Goal: Task Accomplishment & Management: Use online tool/utility

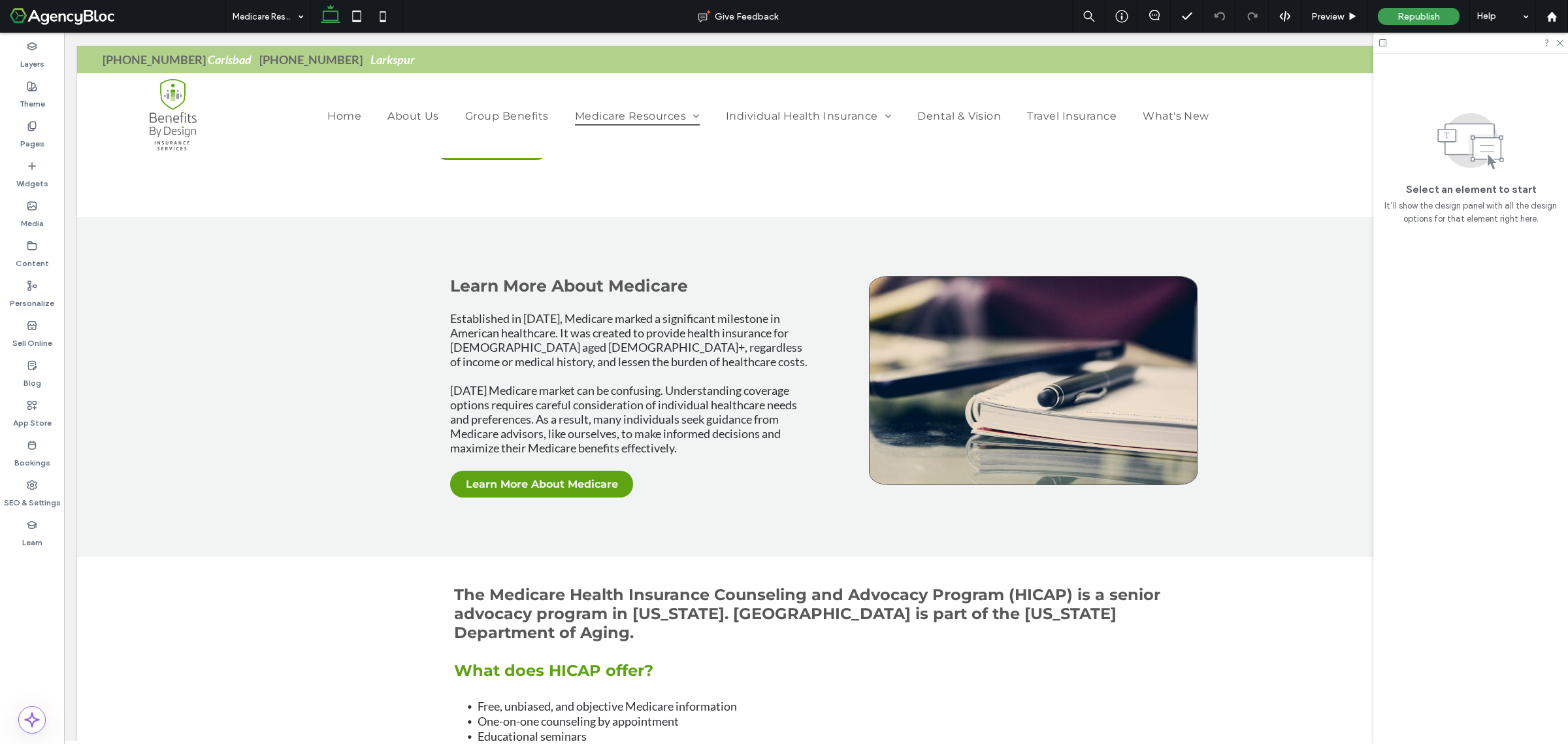
scroll to position [654, 0]
click at [1556, 21] on icon at bounding box center [1552, 17] width 11 height 11
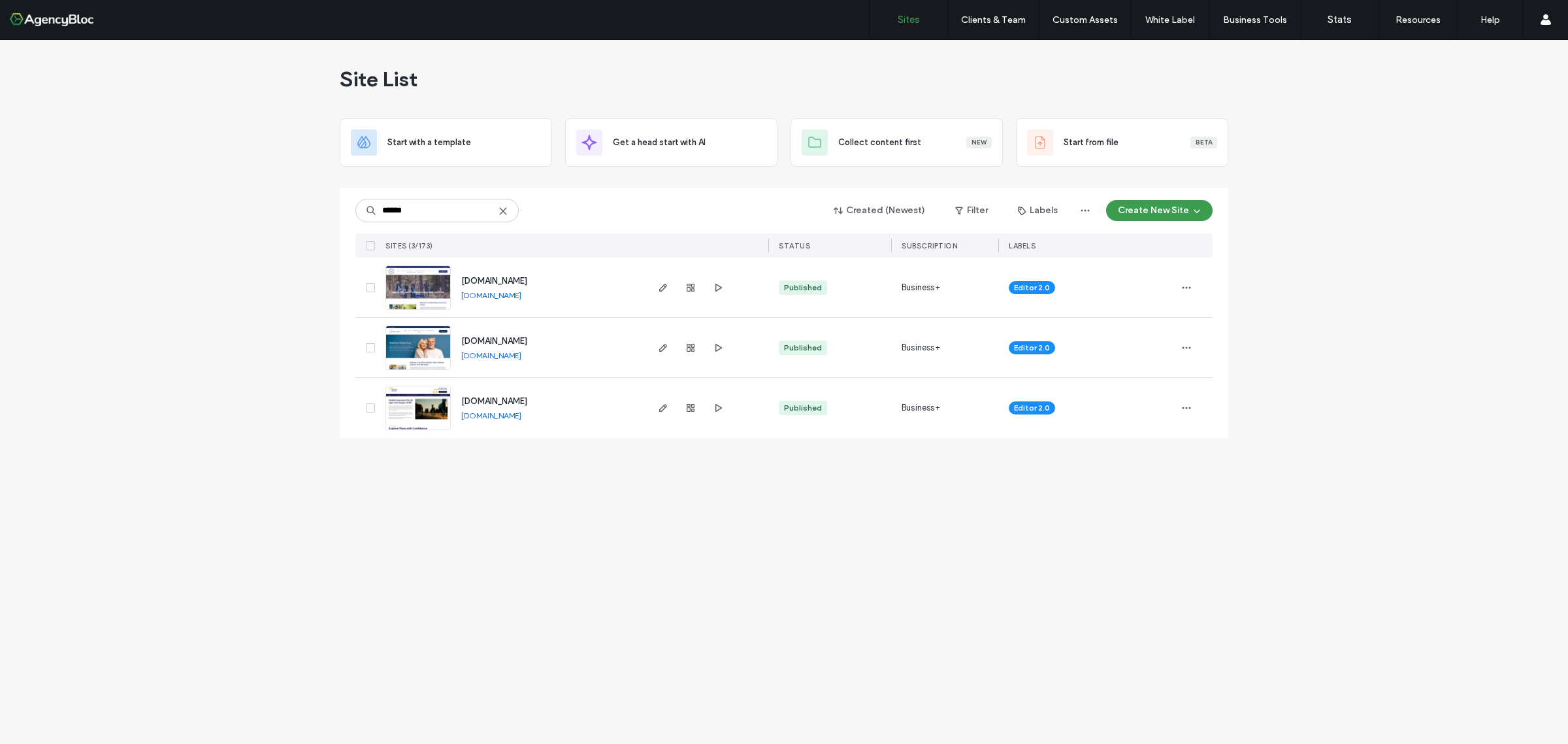
type input "******"
click at [433, 359] on img at bounding box center [418, 370] width 64 height 89
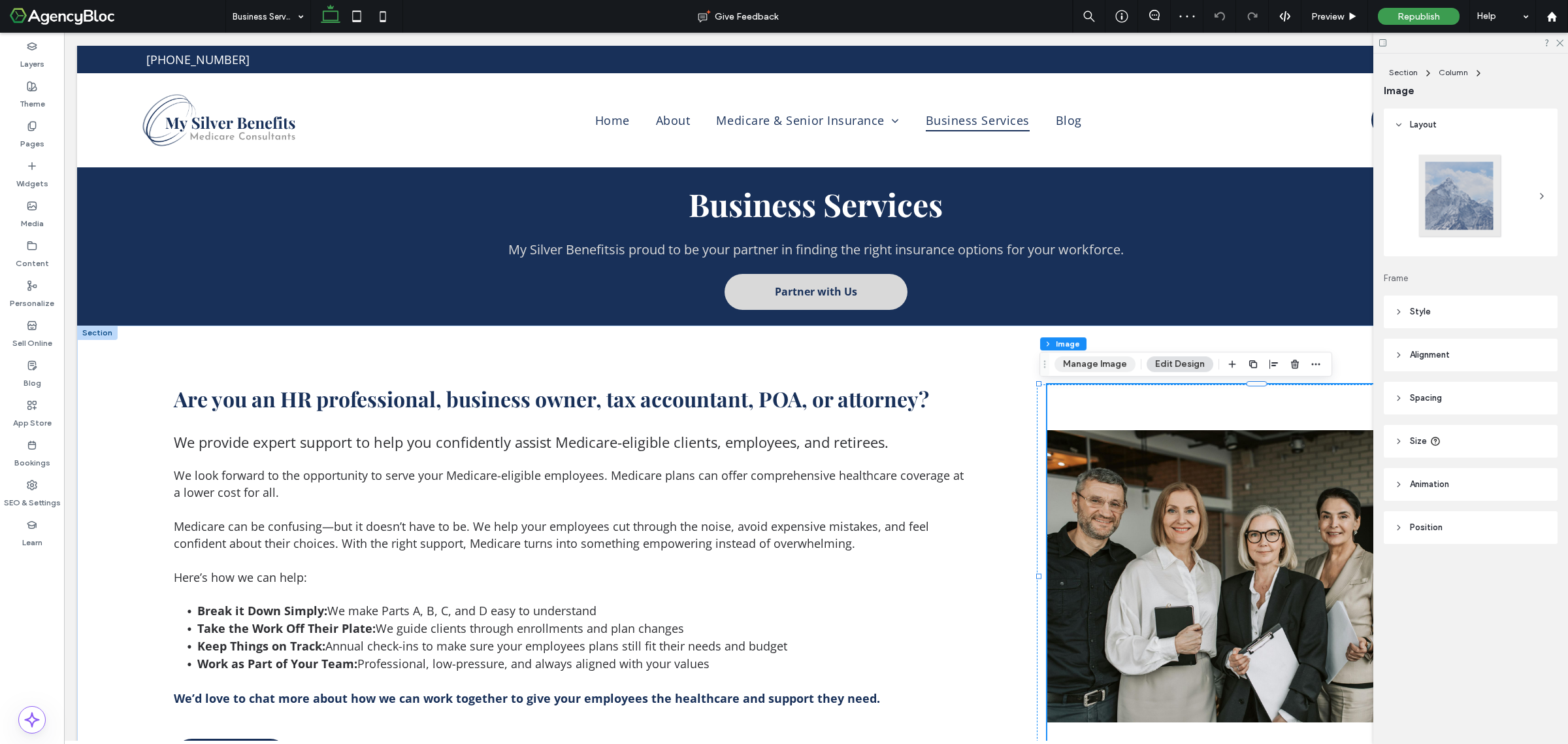
click at [1095, 367] on button "Manage Image" at bounding box center [1095, 364] width 81 height 16
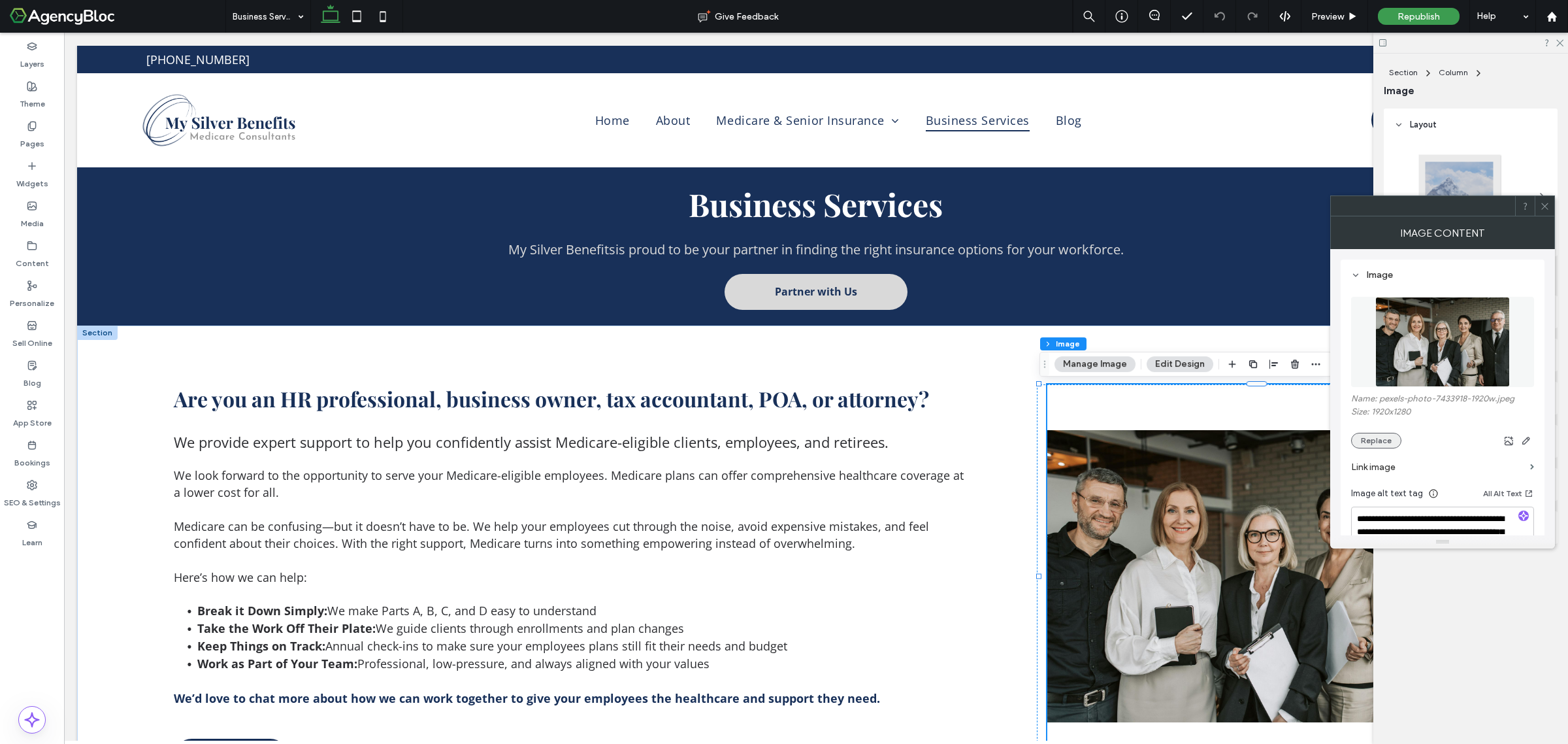
click at [1370, 439] on button "Replace" at bounding box center [1376, 441] width 50 height 16
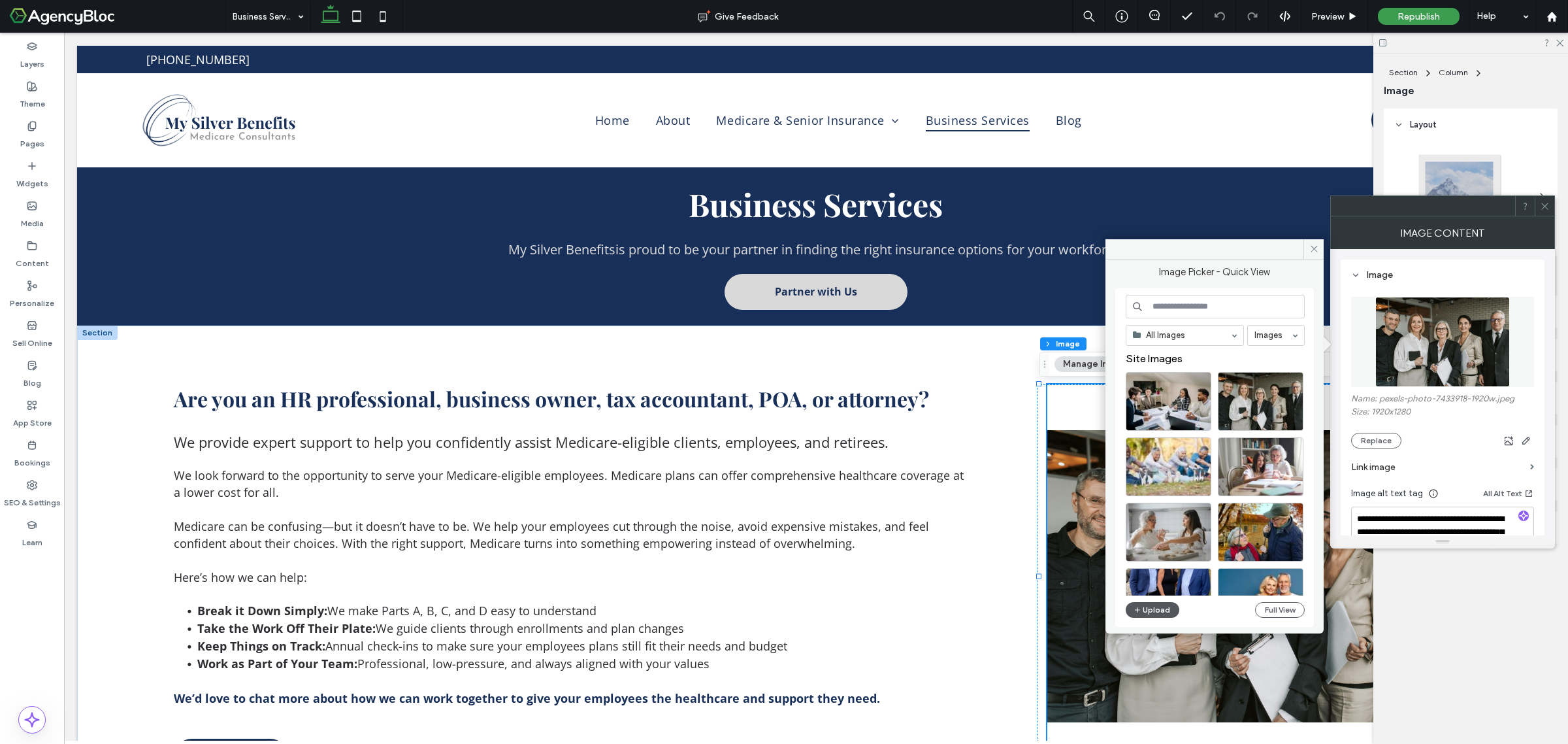
click at [1147, 609] on button "Upload" at bounding box center [1153, 610] width 54 height 16
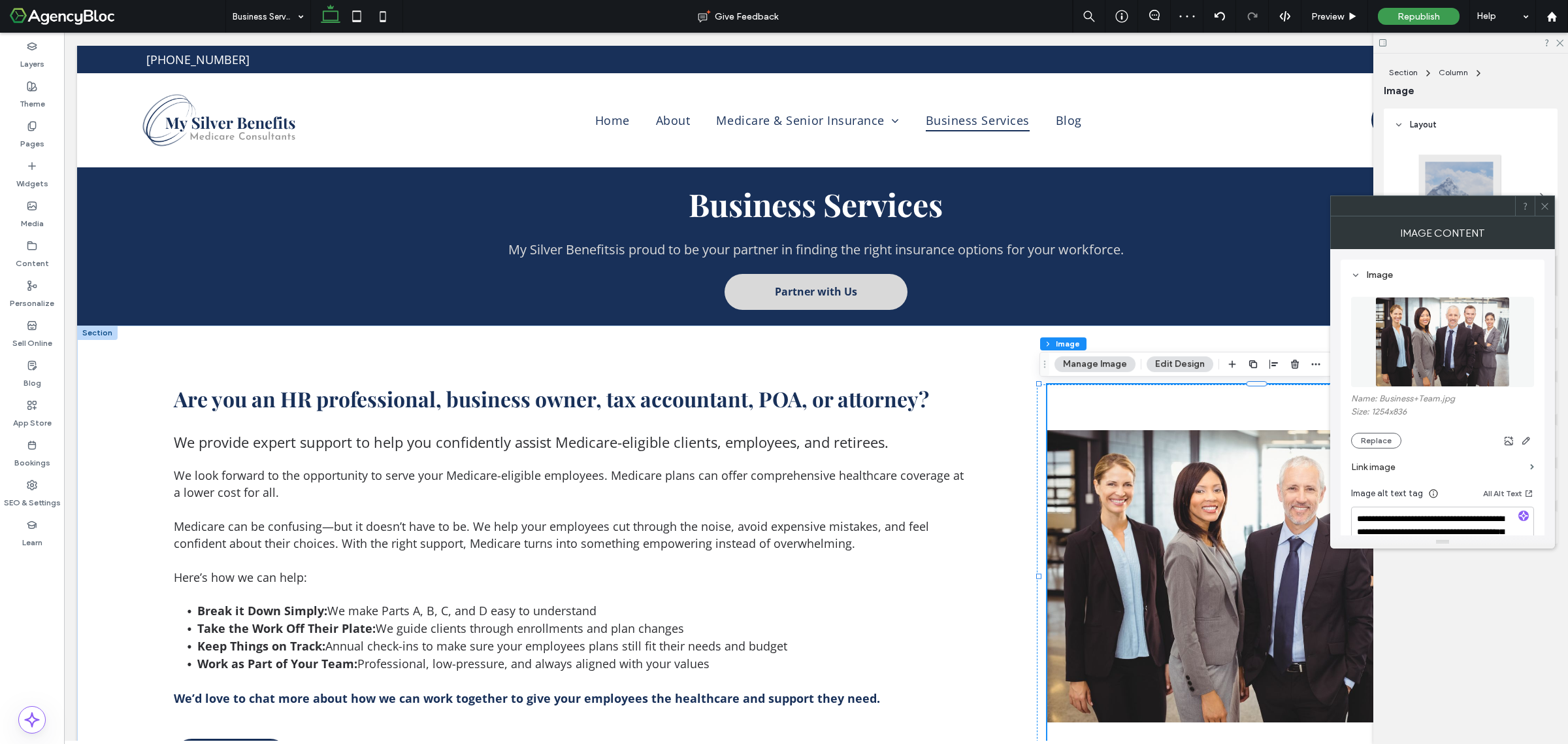
click at [1545, 208] on icon at bounding box center [1545, 206] width 10 height 10
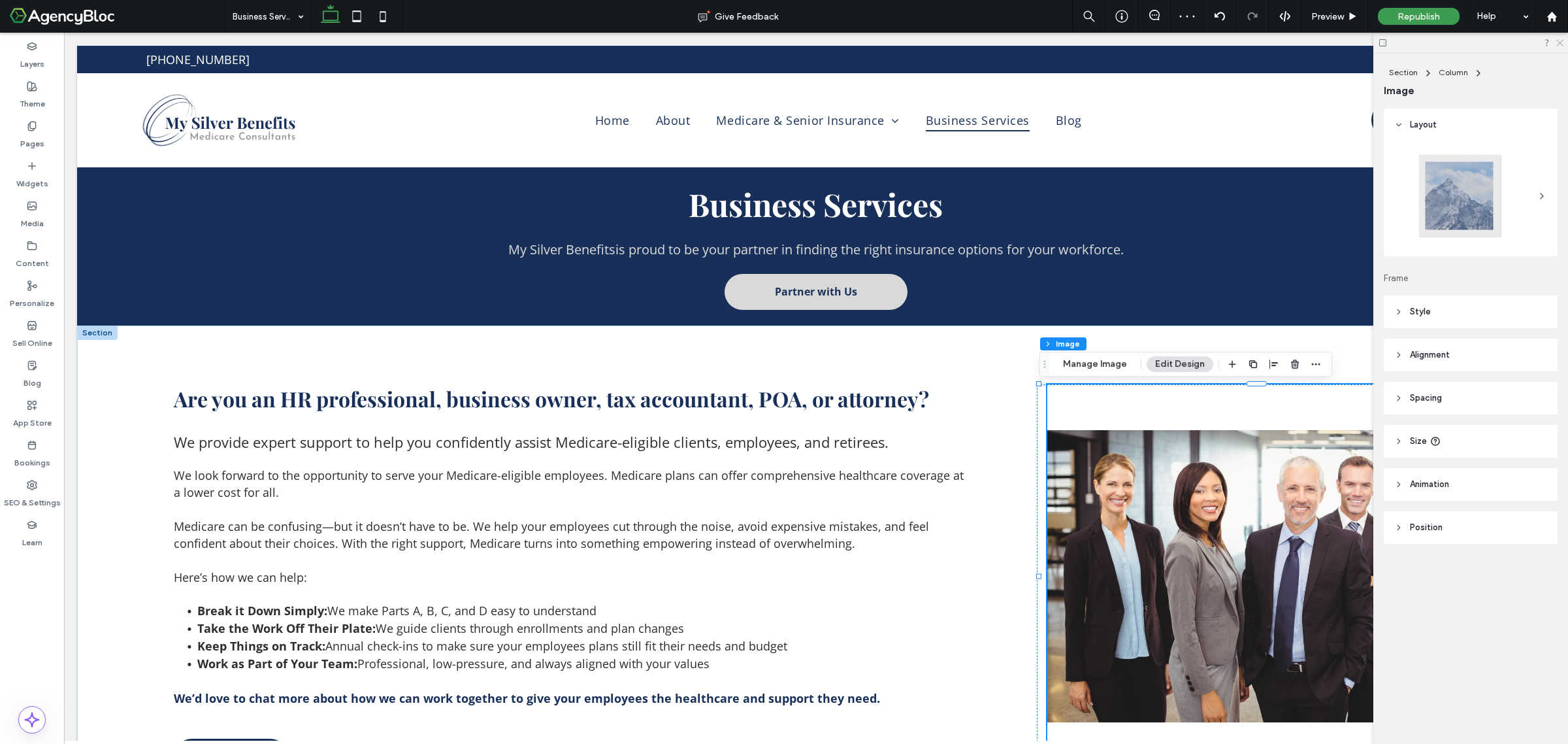
click at [1559, 46] on div at bounding box center [1471, 43] width 195 height 21
click at [1559, 40] on icon at bounding box center [1559, 42] width 9 height 9
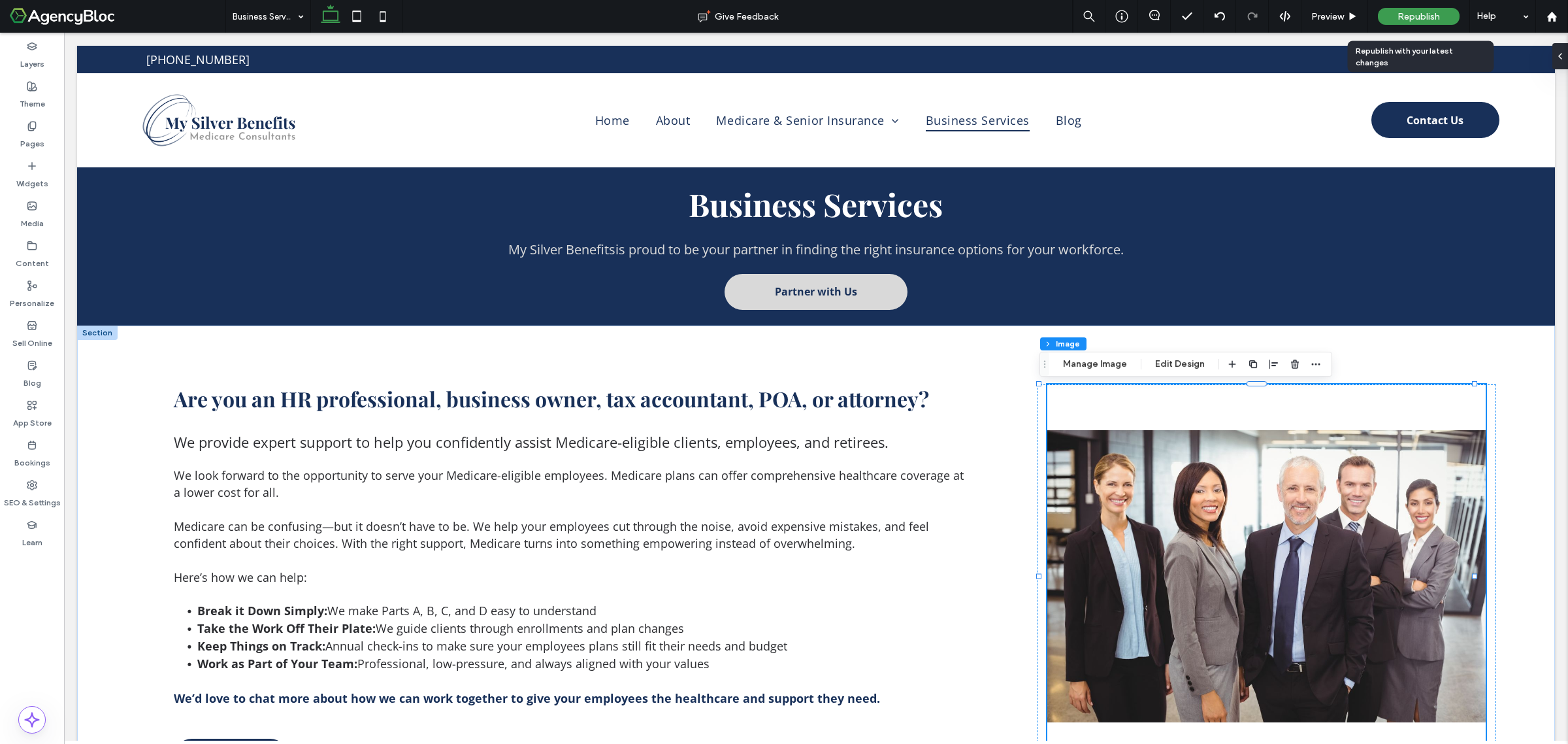
click at [1425, 17] on span "Republish" at bounding box center [1419, 17] width 43 height 11
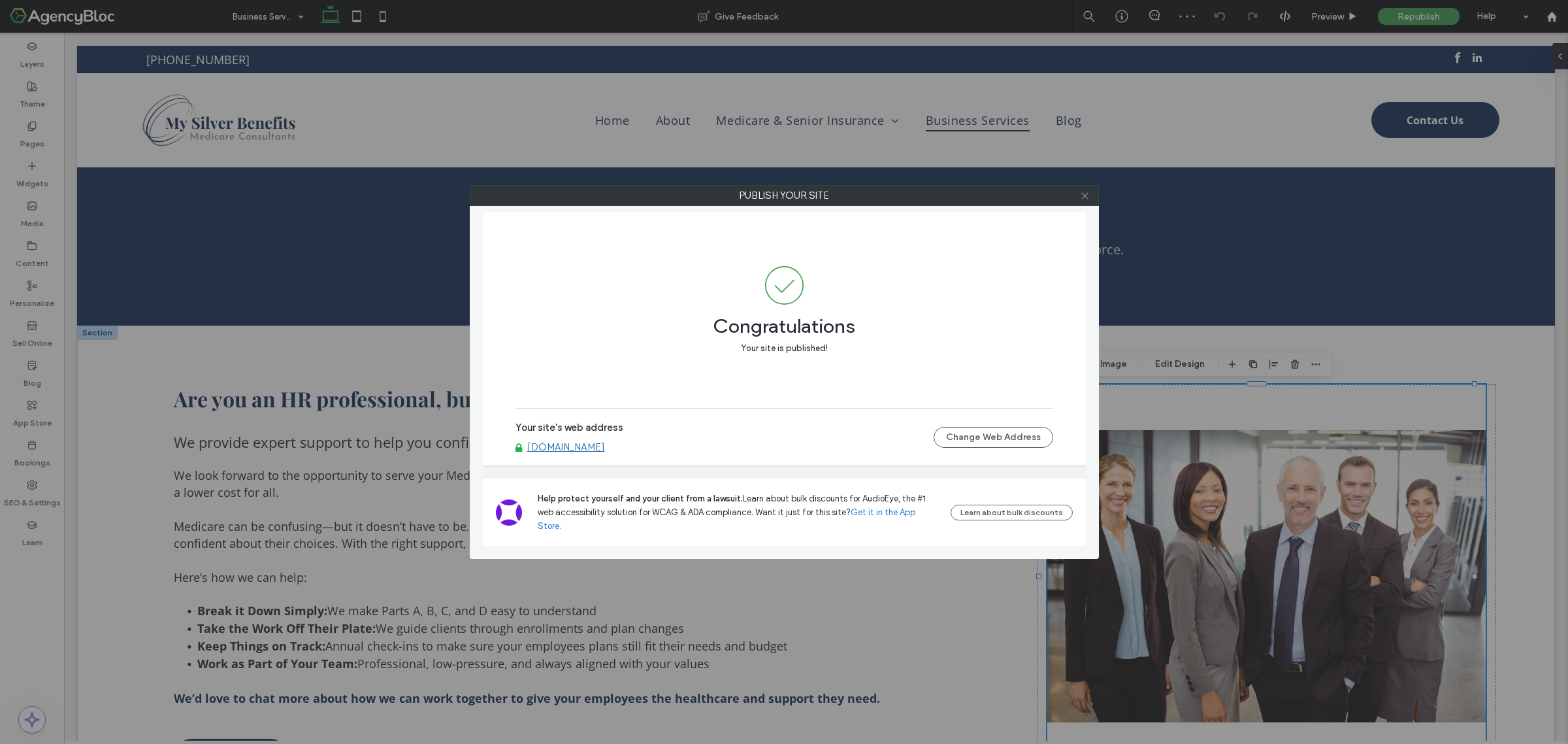
click at [1084, 197] on use at bounding box center [1084, 195] width 6 height 6
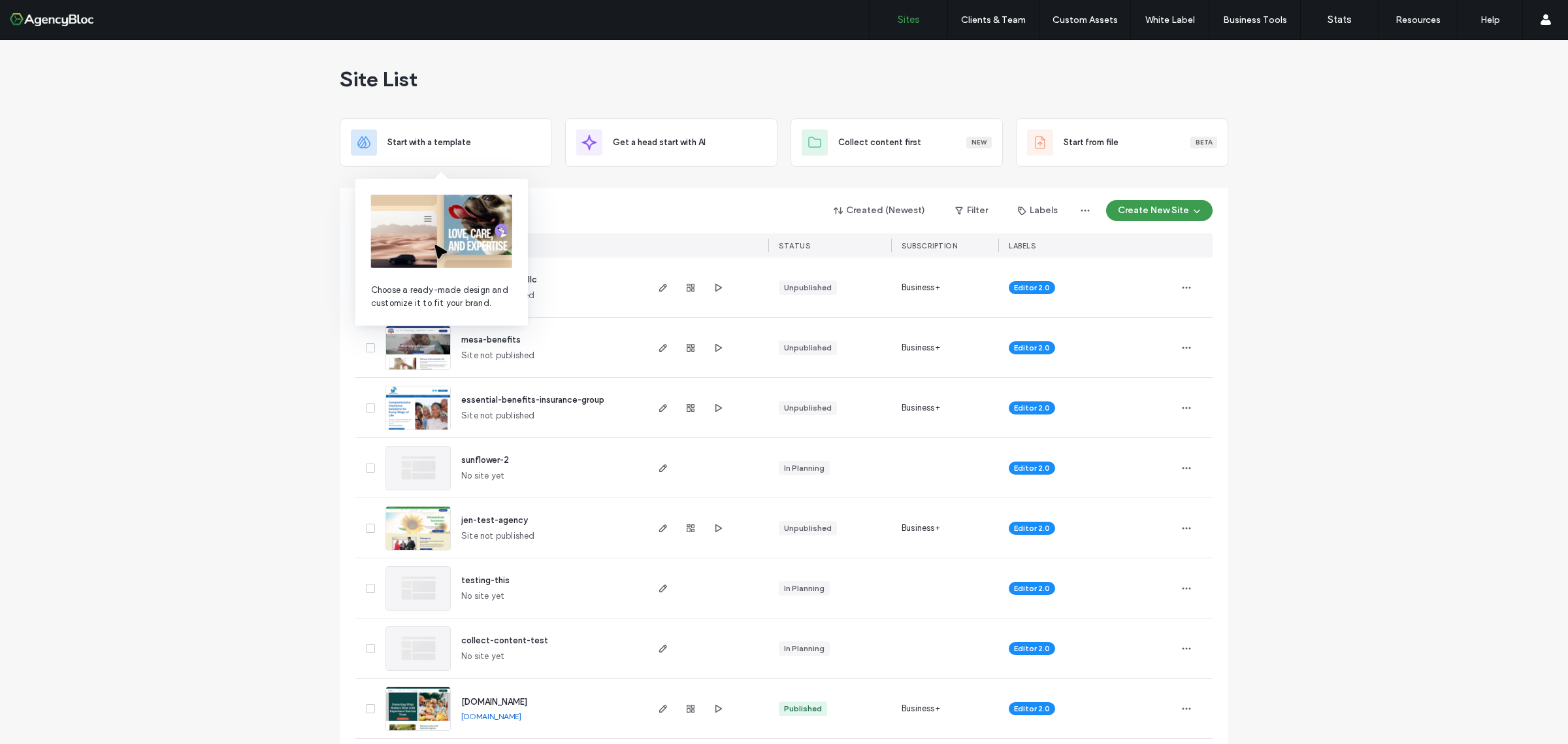
click at [556, 191] on div "Created (Newest) Filter Labels Create New Site SITES (173) STATUS SUBSCRIPTION …" at bounding box center [783, 223] width 857 height 70
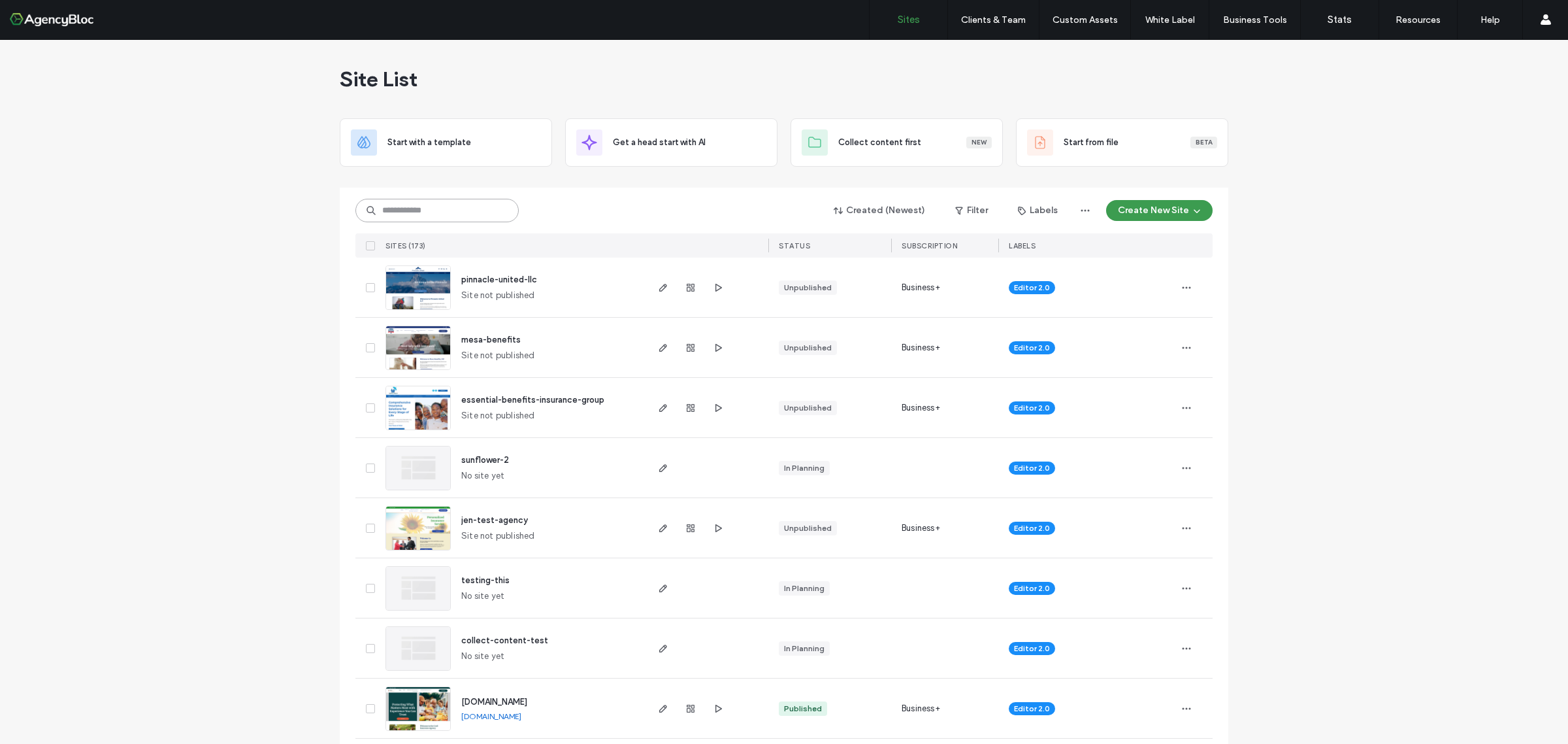
click at [406, 213] on input at bounding box center [437, 211] width 163 height 24
type input "******"
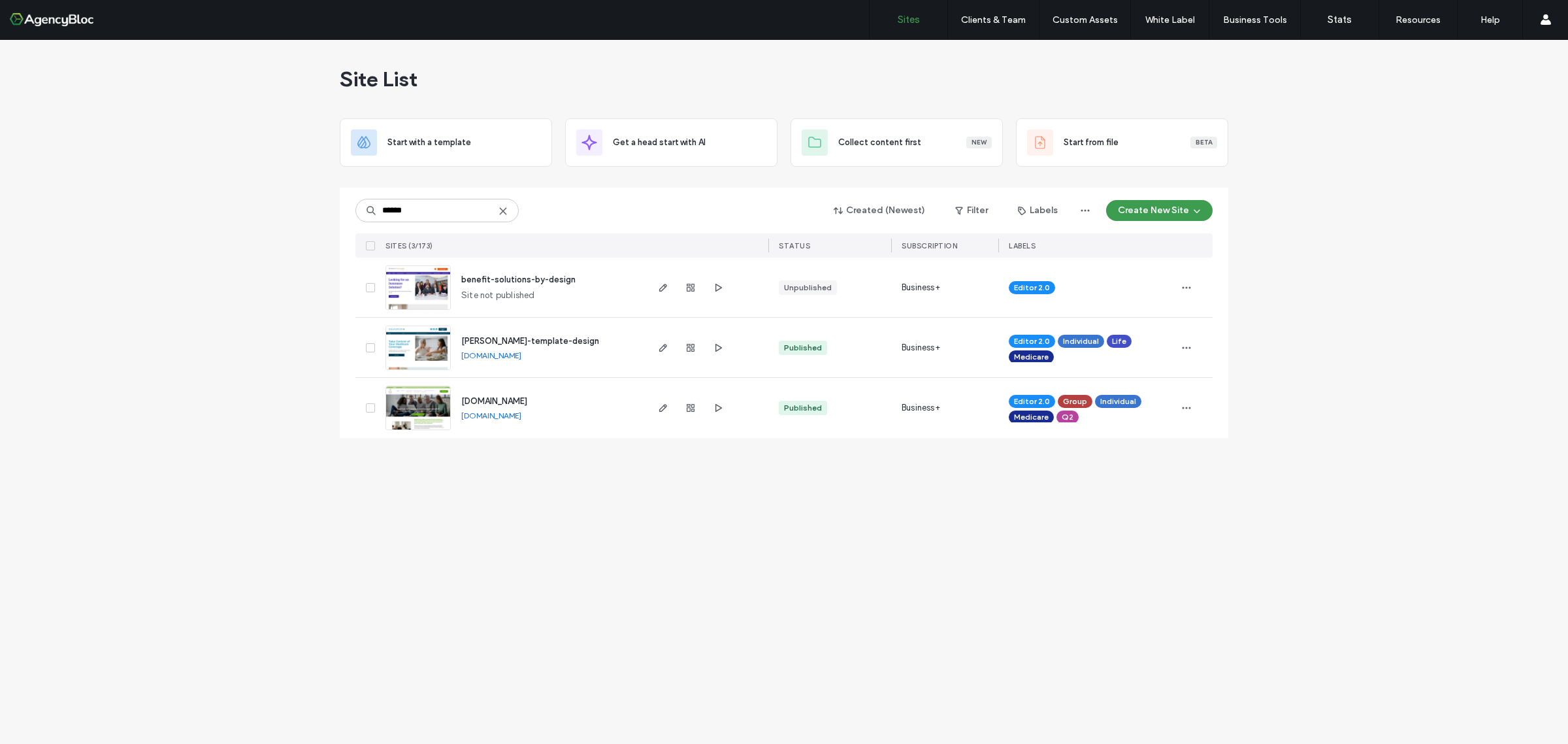
click at [412, 402] on img at bounding box center [418, 431] width 64 height 89
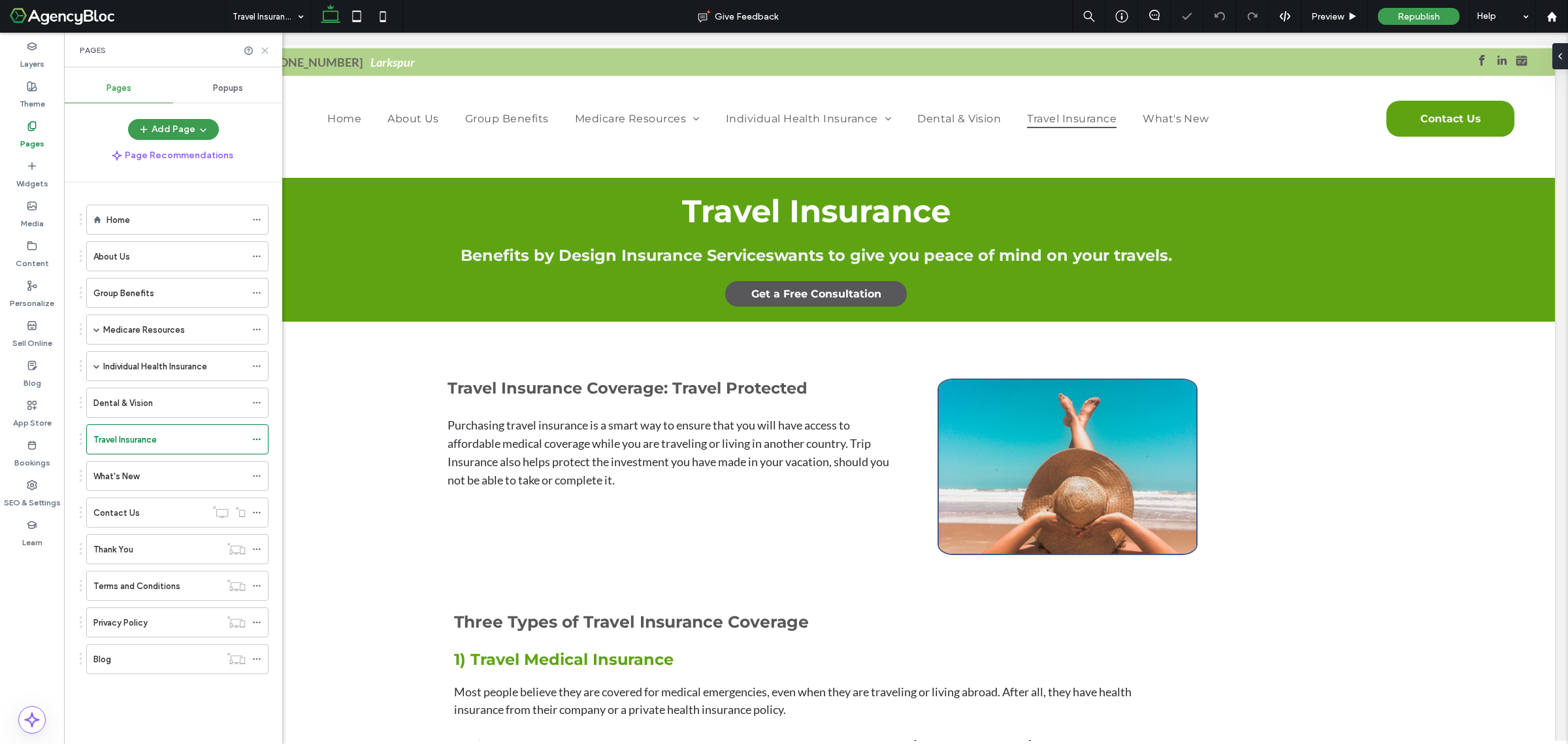
click at [266, 49] on icon at bounding box center [265, 51] width 10 height 10
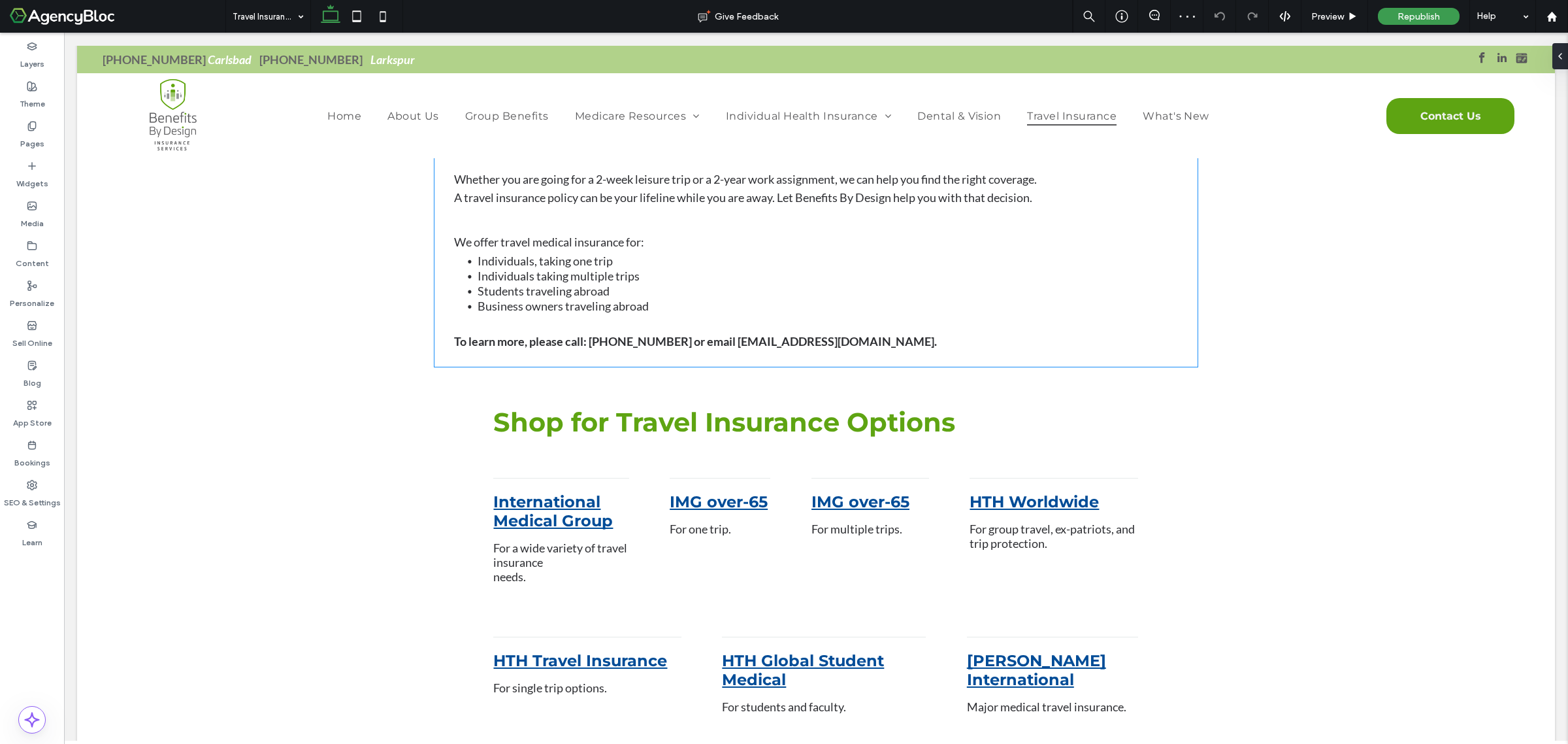
scroll to position [1144, 0]
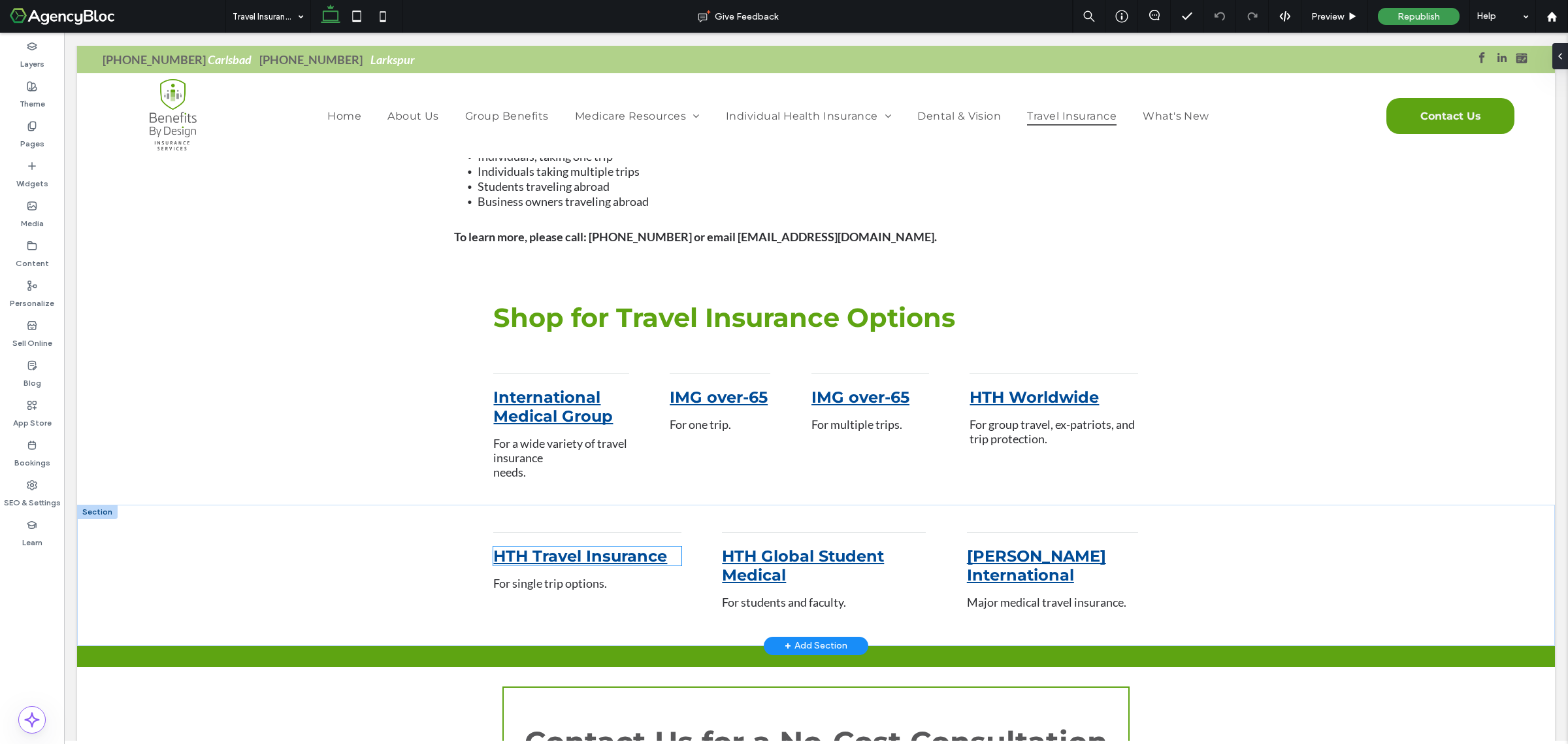
click at [603, 554] on link "HTH Travel Insurance" at bounding box center [579, 556] width 174 height 19
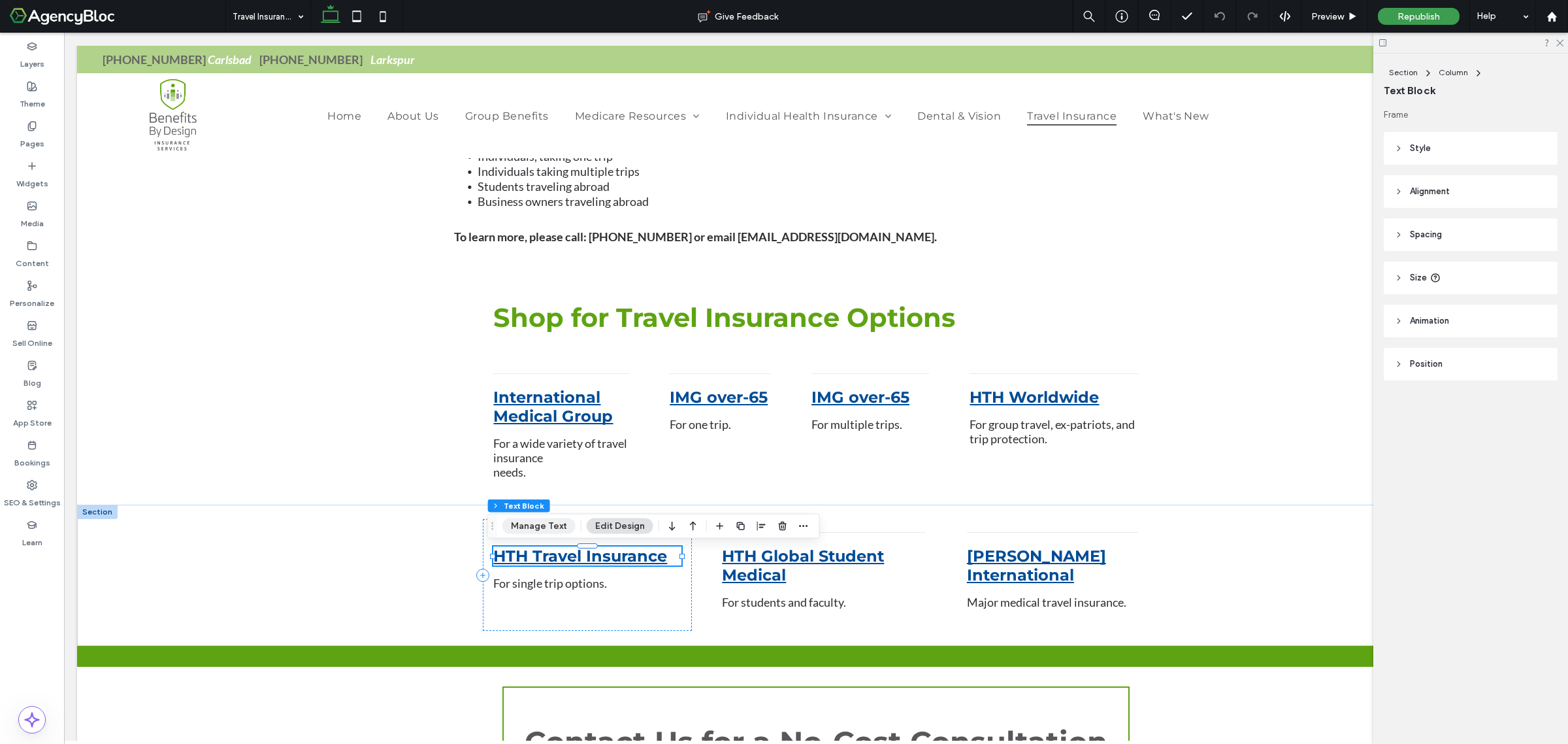
click at [547, 525] on button "Manage Text" at bounding box center [539, 527] width 73 height 16
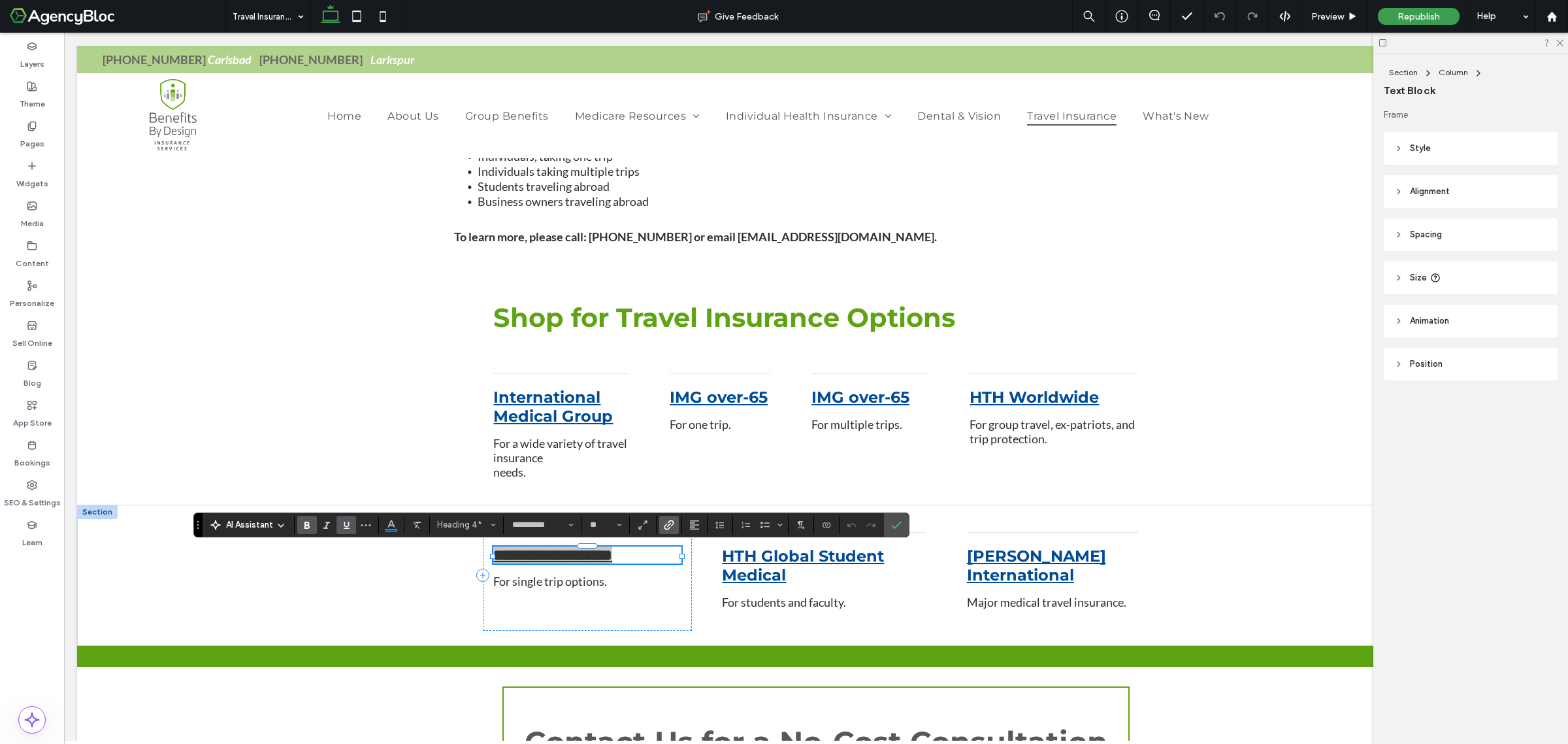
click at [670, 527] on icon "Link" at bounding box center [668, 524] width 10 height 10
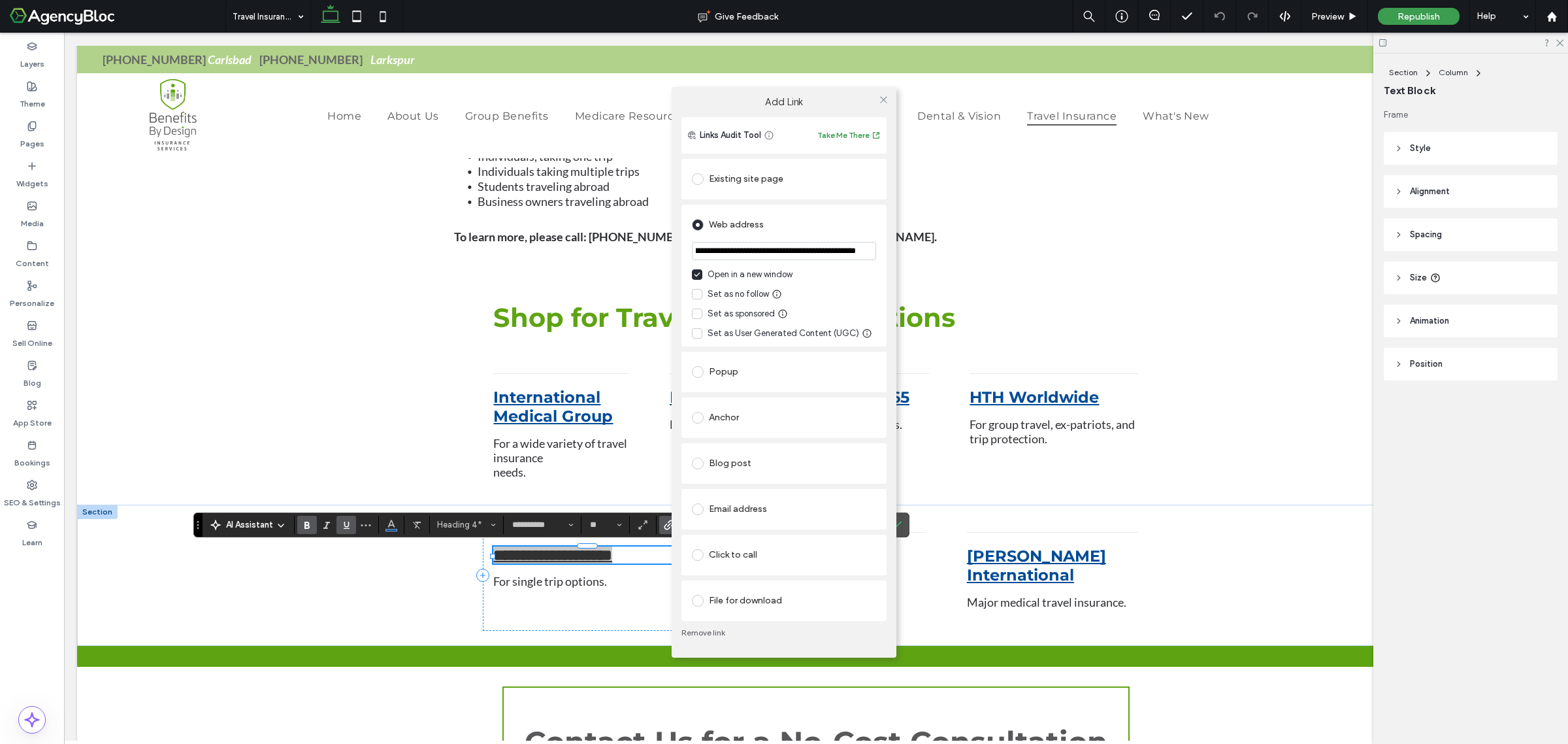
drag, startPoint x: 694, startPoint y: 252, endPoint x: 1004, endPoint y: 259, distance: 310.1
click at [1004, 259] on div "**********" at bounding box center [784, 372] width 1568 height 744
paste input "url"
click at [867, 297] on div "Set as no follow" at bounding box center [784, 294] width 184 height 13
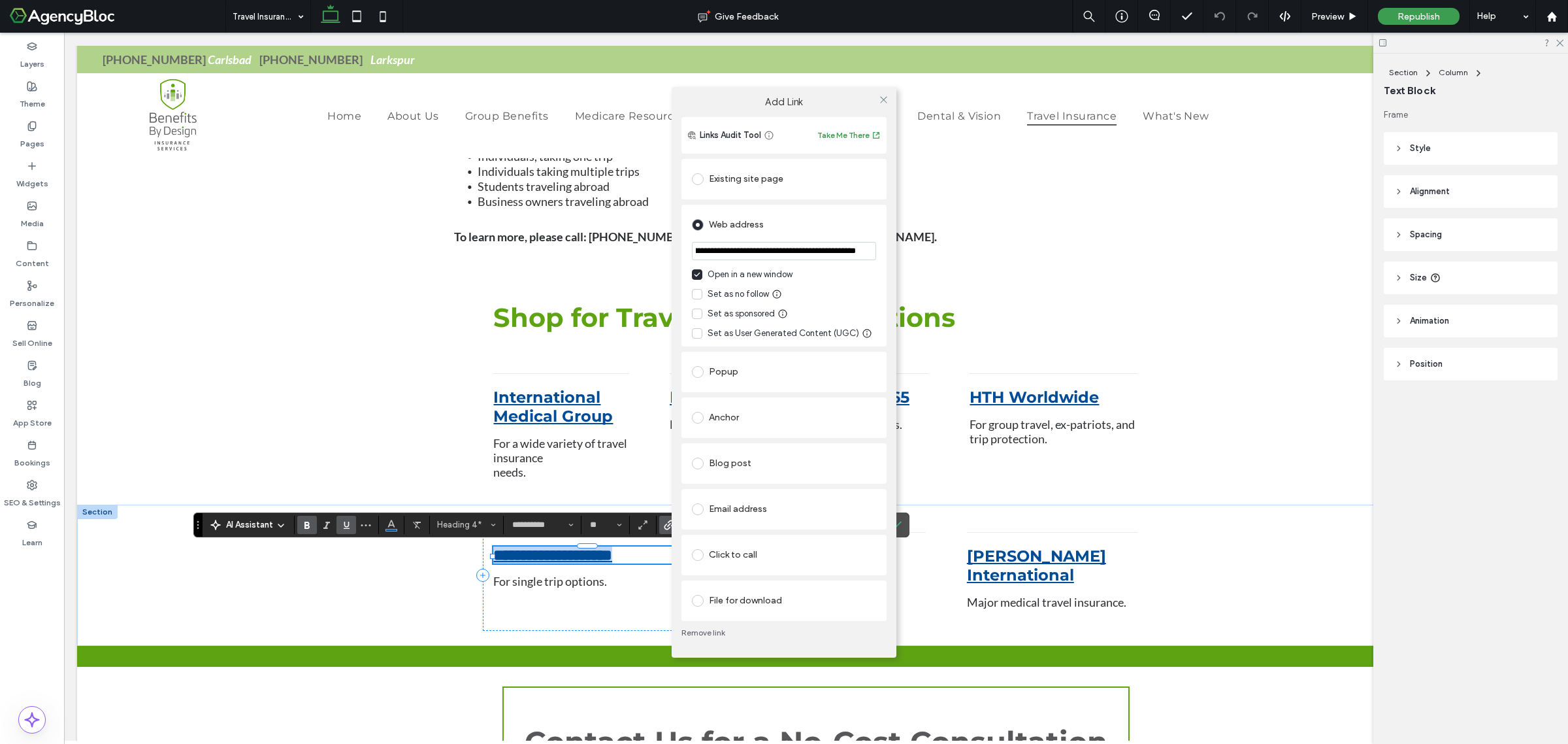
type input "**********"
click at [886, 100] on icon at bounding box center [884, 100] width 10 height 10
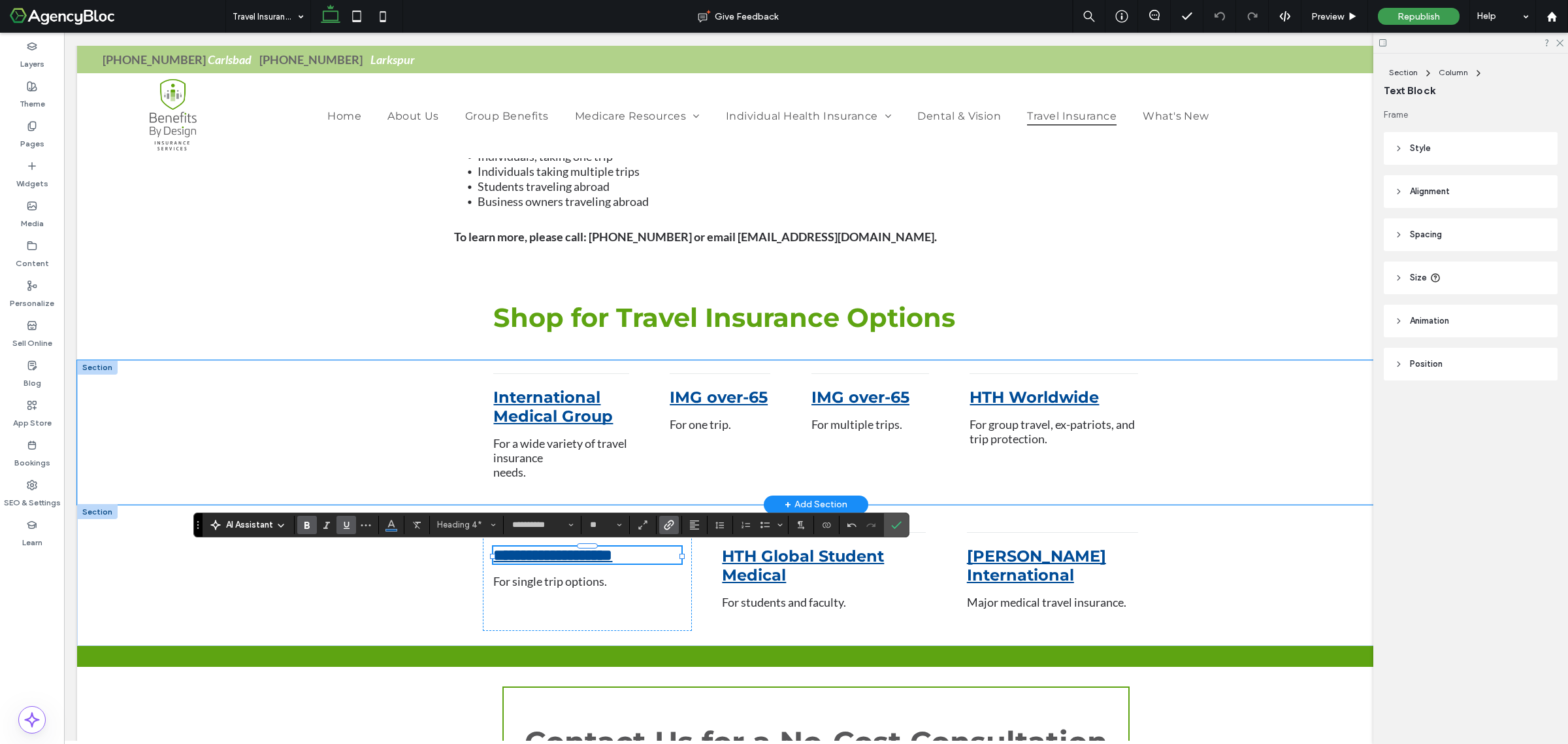
click at [1229, 424] on div "International Medical Group For a wide variety of travel insurance needs. IMG o…" at bounding box center [816, 432] width 1478 height 144
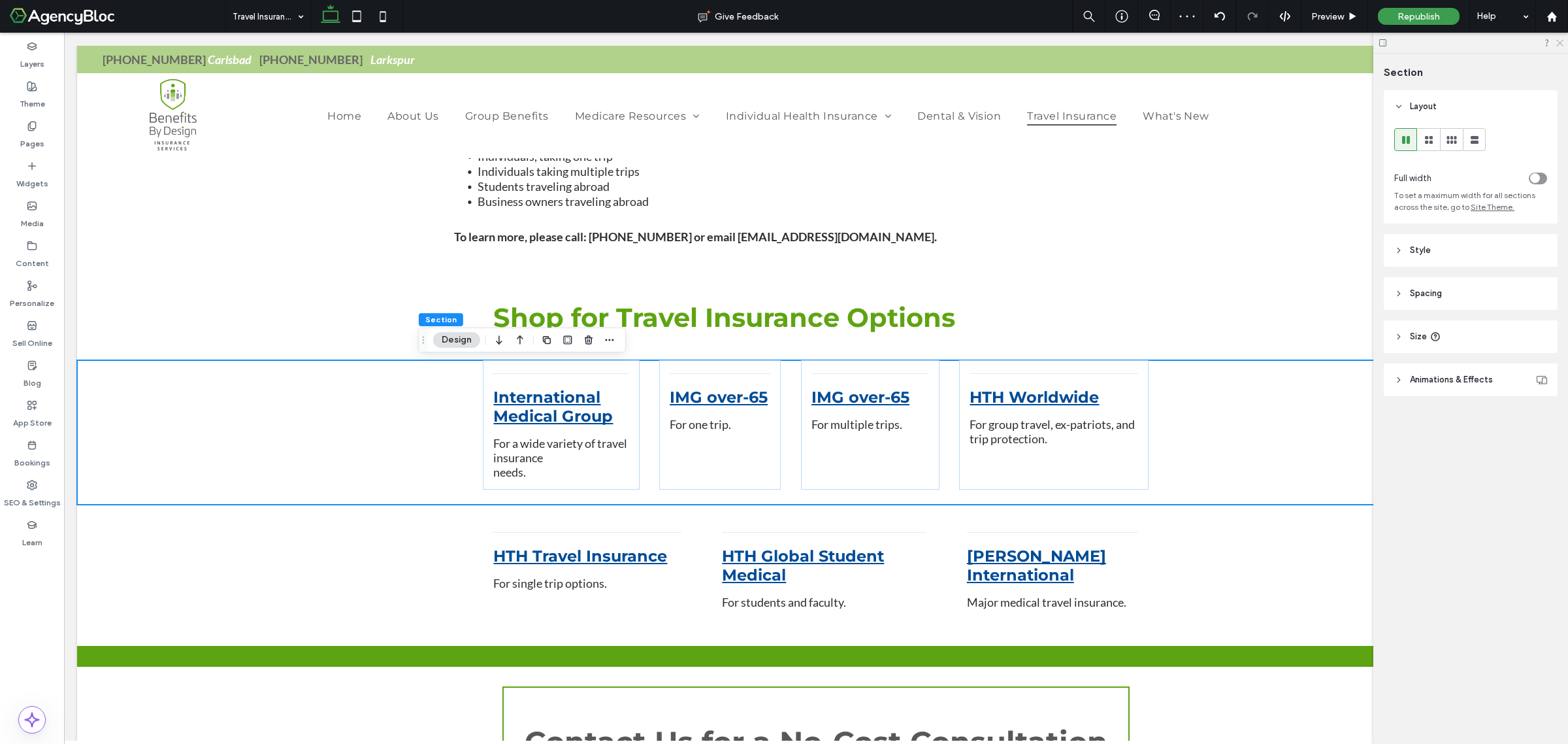
click at [1562, 40] on use at bounding box center [1559, 43] width 7 height 7
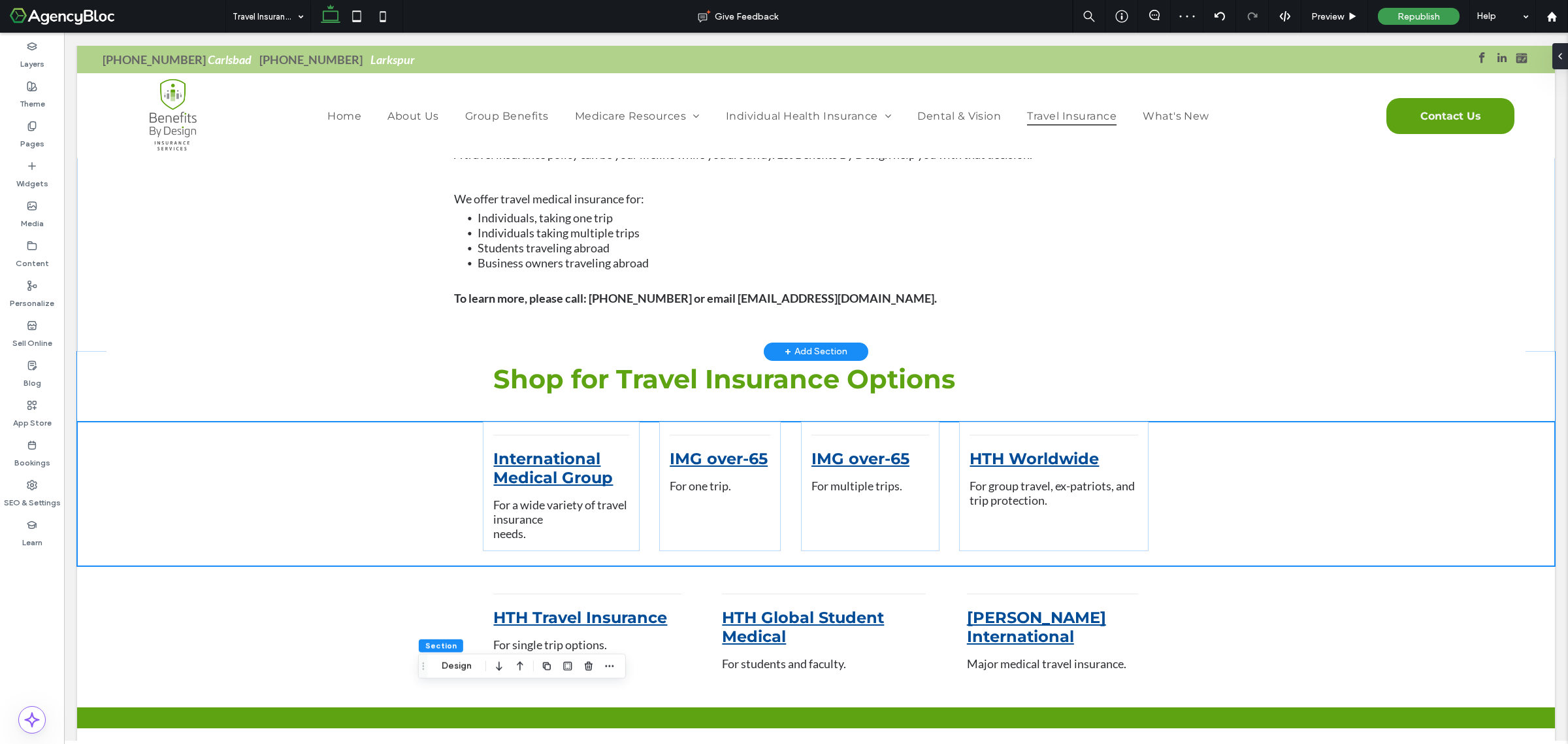
scroll to position [735, 0]
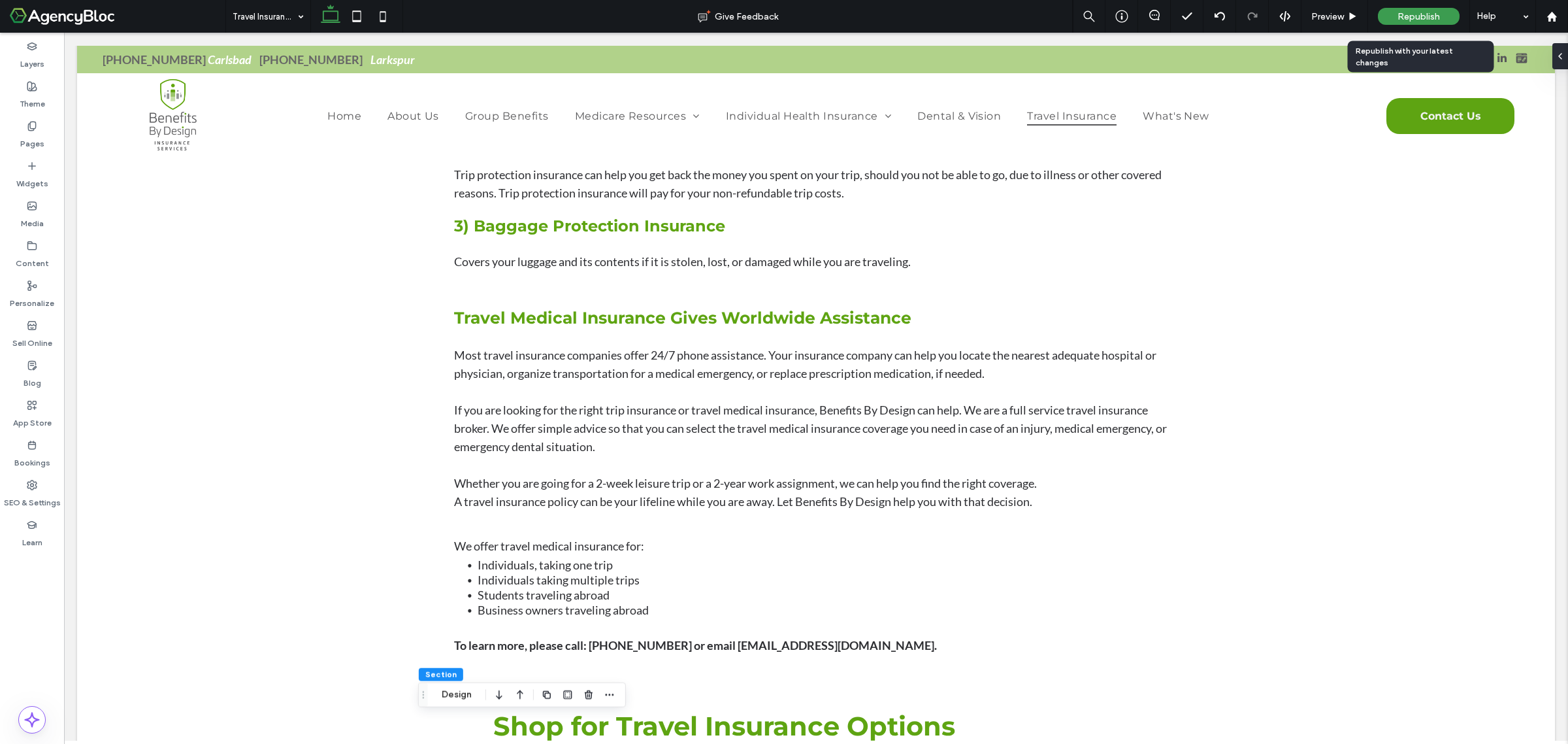
click at [1406, 17] on span "Republish" at bounding box center [1419, 17] width 43 height 11
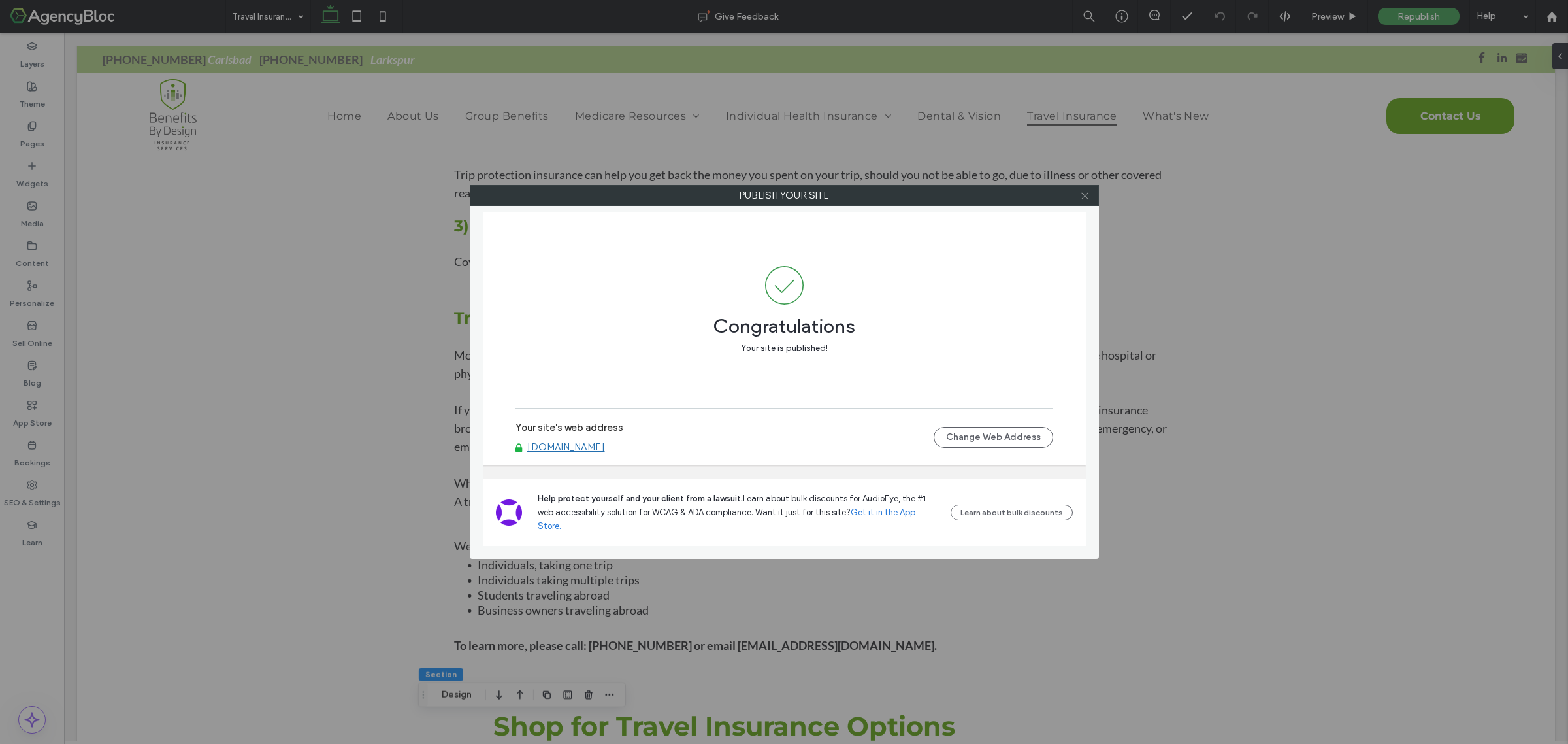
click at [1080, 194] on icon at bounding box center [1084, 196] width 10 height 10
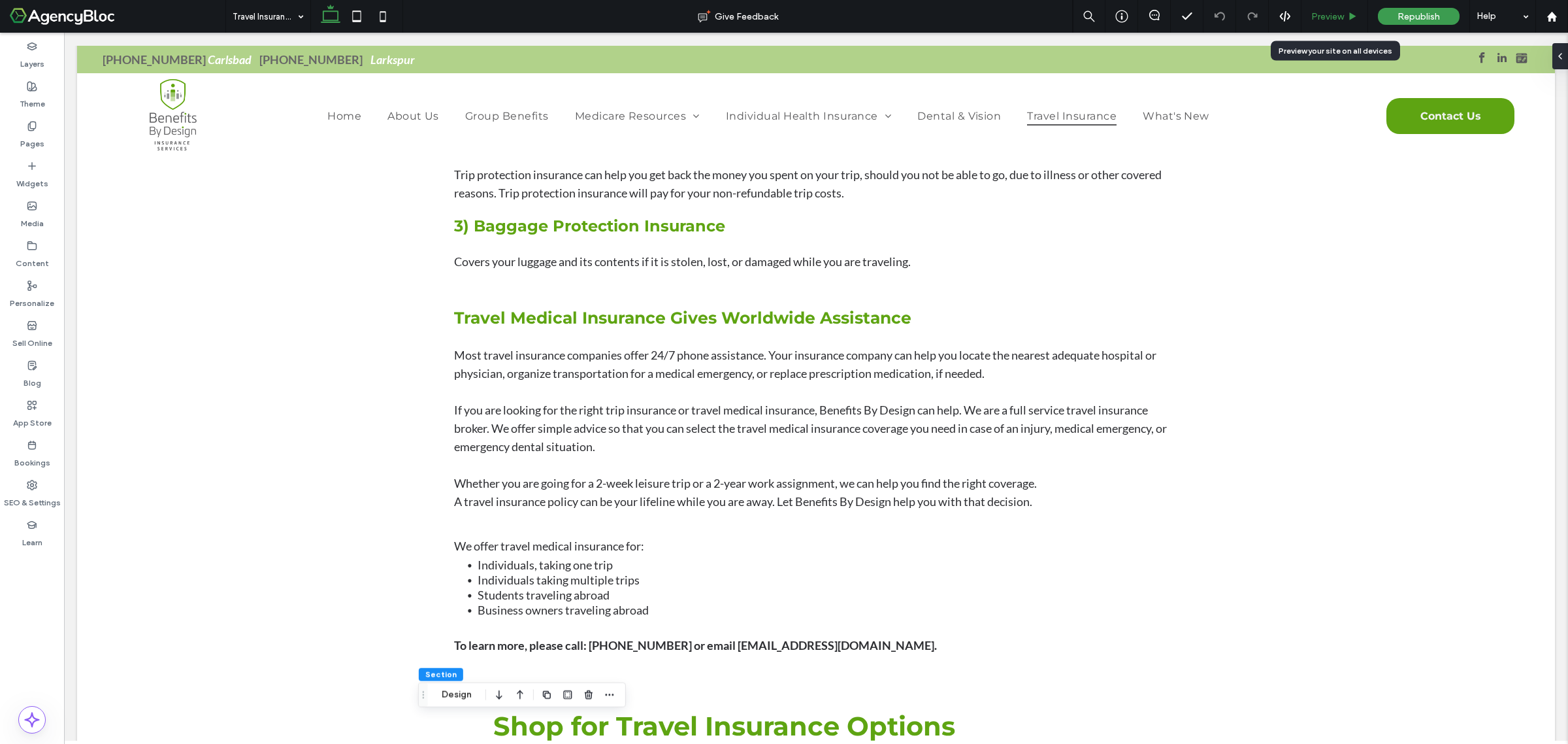
click at [1311, 11] on span "Preview" at bounding box center [1327, 17] width 33 height 11
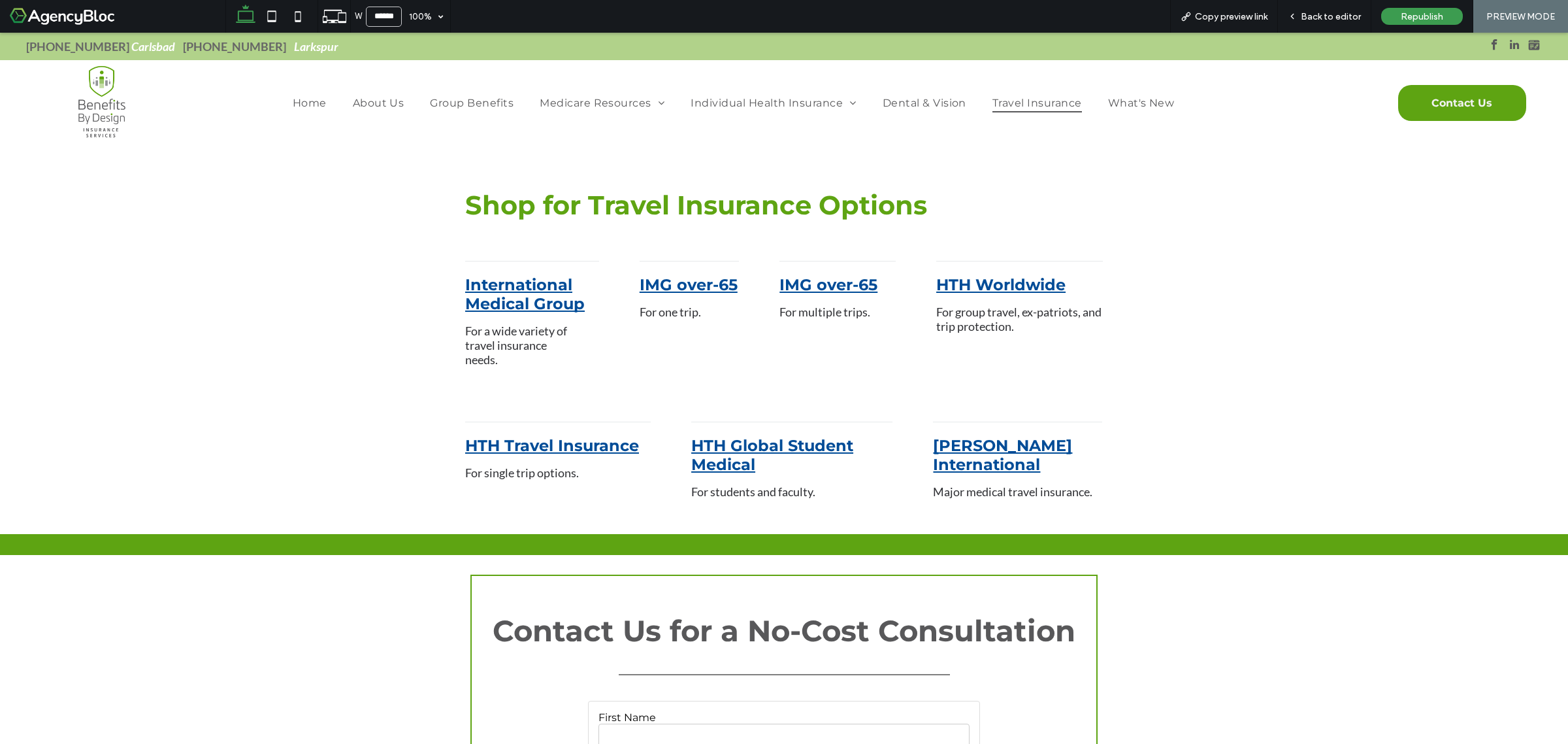
scroll to position [1301, 0]
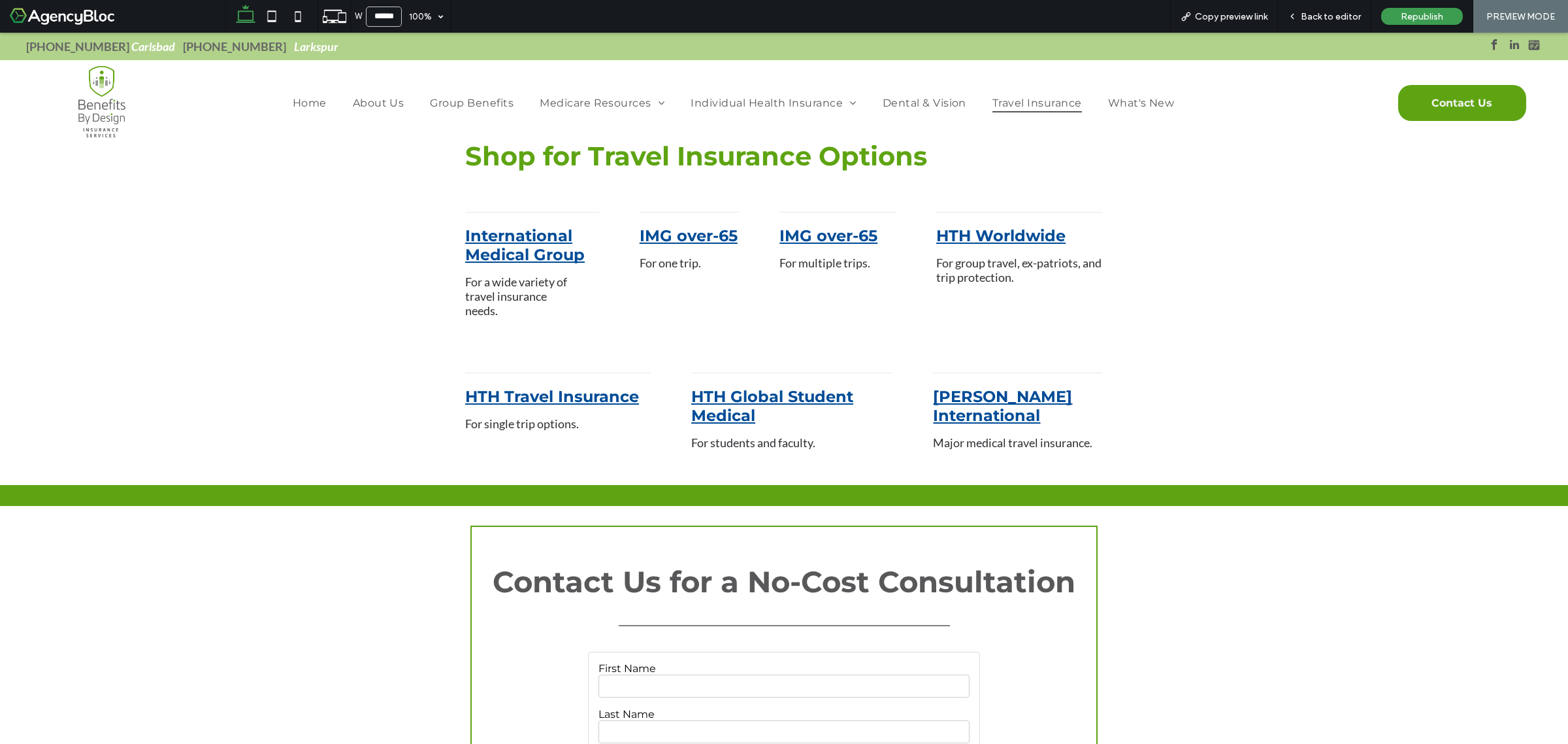
click at [540, 400] on link "HTH Travel Insurance" at bounding box center [552, 397] width 174 height 19
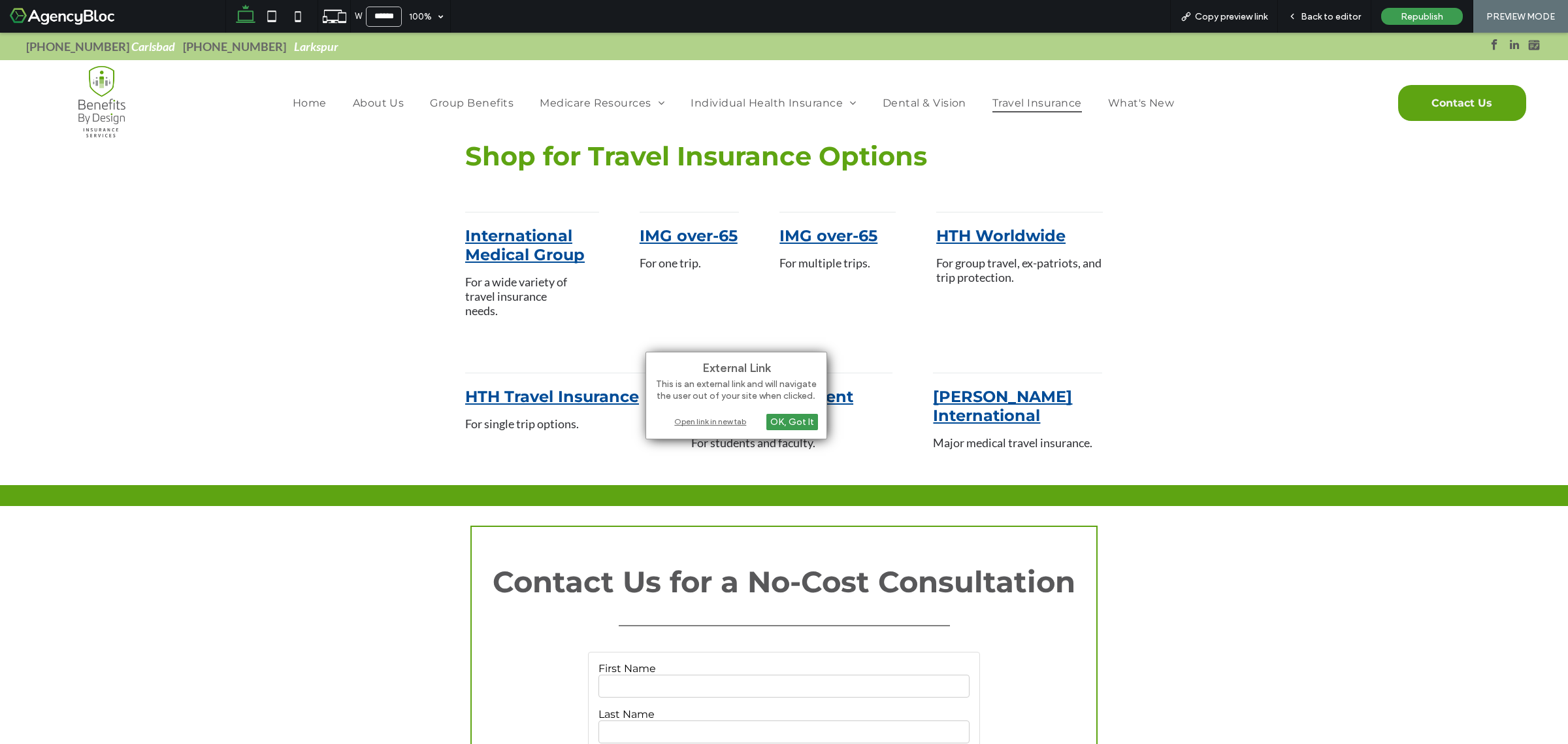
click at [706, 422] on div "Open link in new tab" at bounding box center [736, 421] width 163 height 13
